Goal: Task Accomplishment & Management: Complete application form

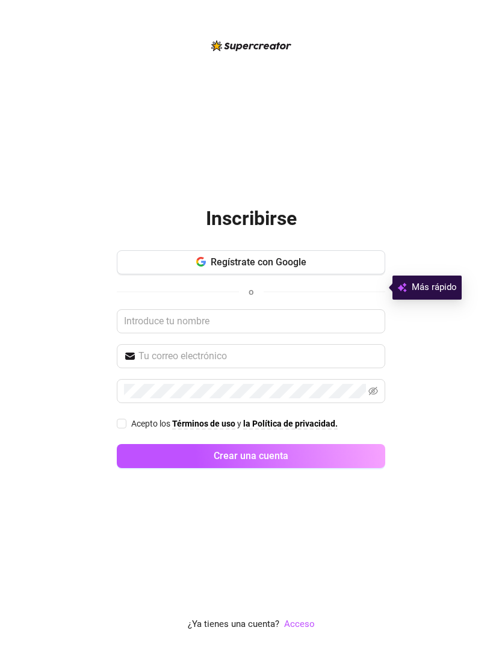
click at [205, 267] on icon "button" at bounding box center [201, 262] width 10 height 10
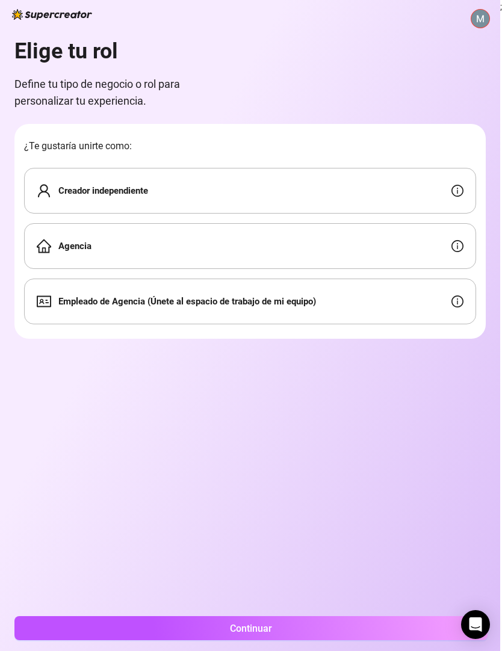
click at [85, 246] on font "Agencia" at bounding box center [74, 246] width 33 height 11
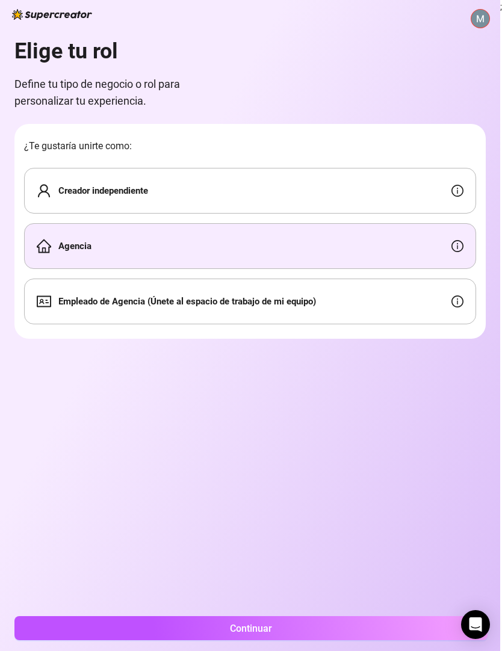
click at [184, 622] on button "Continuar" at bounding box center [250, 628] width 473 height 24
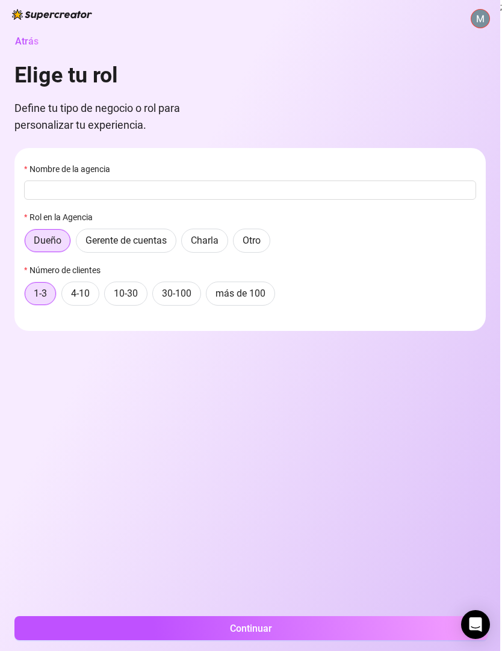
click at [42, 188] on input "Nombre de la agencia" at bounding box center [250, 190] width 452 height 19
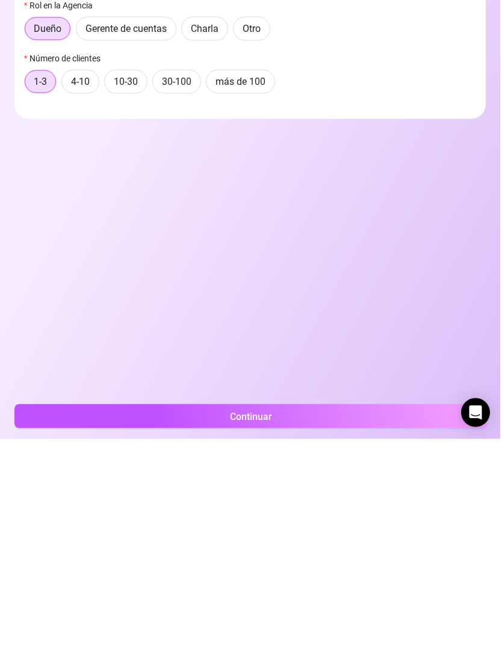
scroll to position [49, 0]
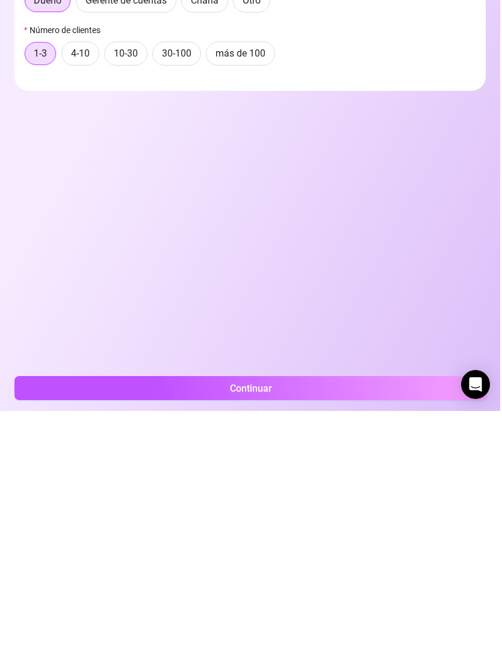
type input "OnlyPeak"
click at [81, 616] on button "Continuar" at bounding box center [250, 628] width 473 height 24
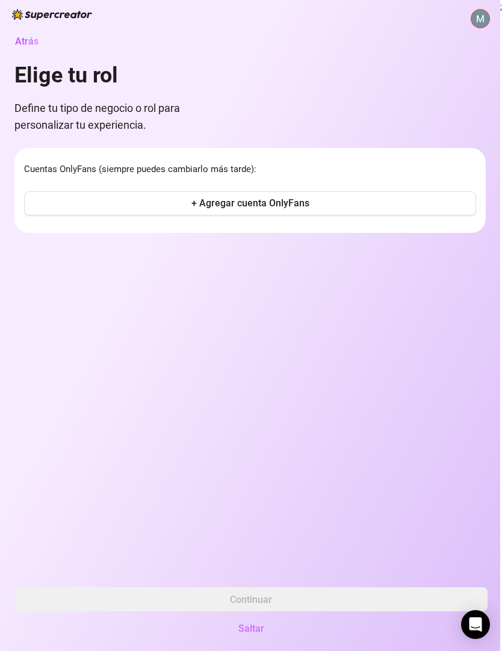
click at [60, 191] on button "+ Agregar cuenta OnlyFans" at bounding box center [250, 203] width 452 height 24
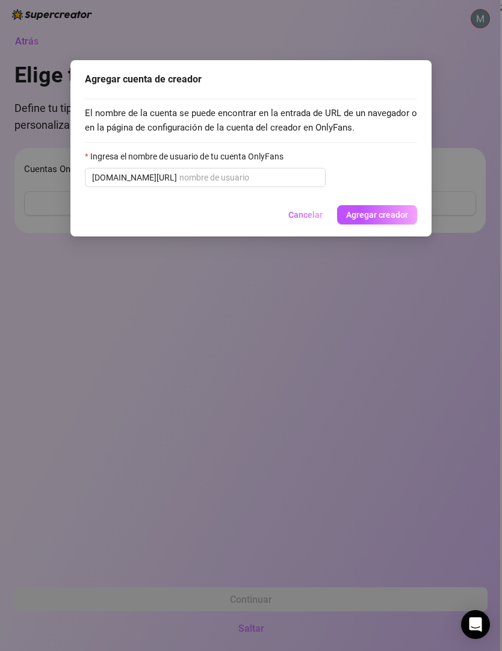
click at [143, 173] on font "[DOMAIN_NAME][URL]" at bounding box center [134, 178] width 85 height 10
click at [380, 338] on div "Agregar cuenta de creador El nombre de la cuenta se puede encontrar en la entra…" at bounding box center [251, 325] width 502 height 651
